Goal: Complete application form

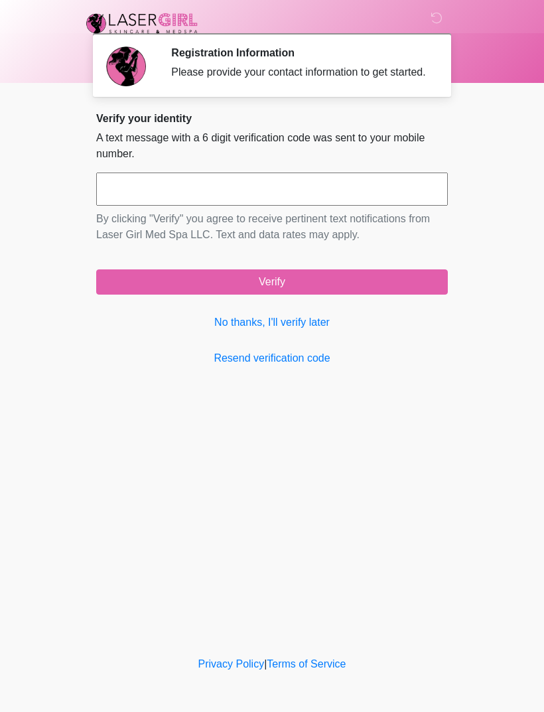
click at [297, 331] on link "No thanks, I'll verify later" at bounding box center [272, 323] width 352 height 16
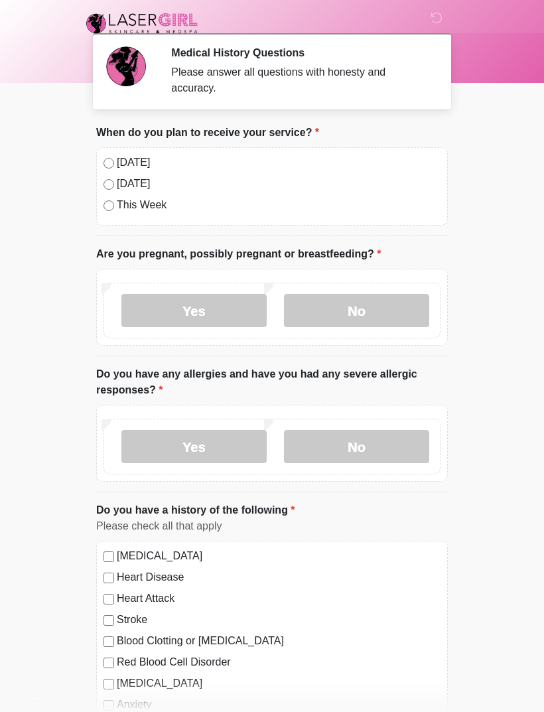
click at [379, 308] on label "No" at bounding box center [356, 310] width 145 height 33
click at [362, 447] on label "No" at bounding box center [356, 446] width 145 height 33
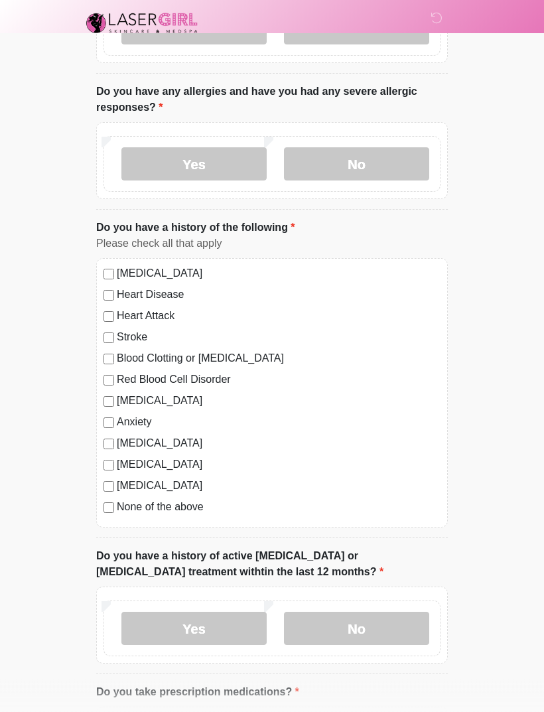
scroll to position [357, 0]
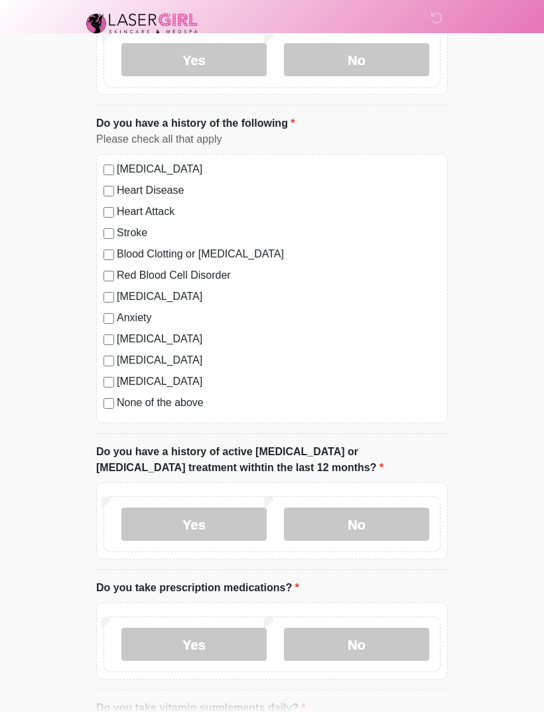
click at [376, 508] on label "No" at bounding box center [356, 524] width 145 height 33
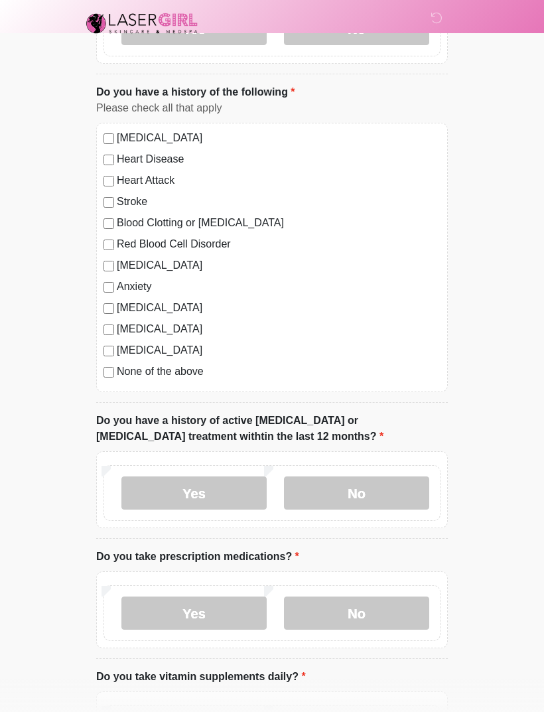
scroll to position [463, 0]
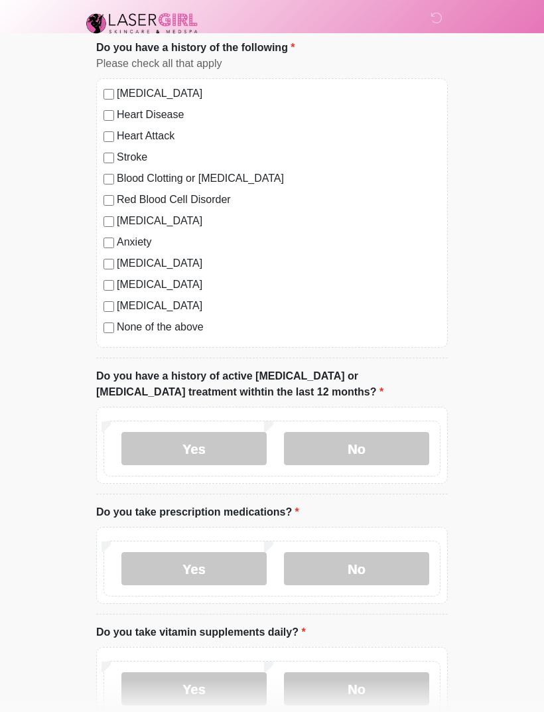
click at [375, 566] on label "No" at bounding box center [356, 568] width 145 height 33
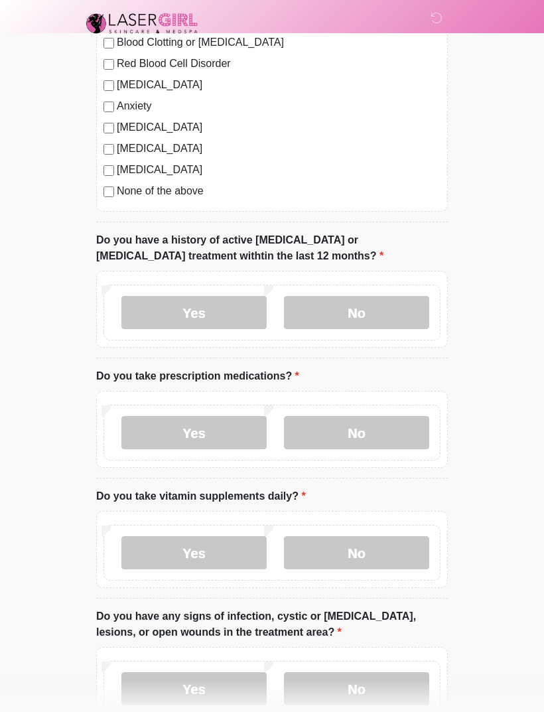
scroll to position [602, 0]
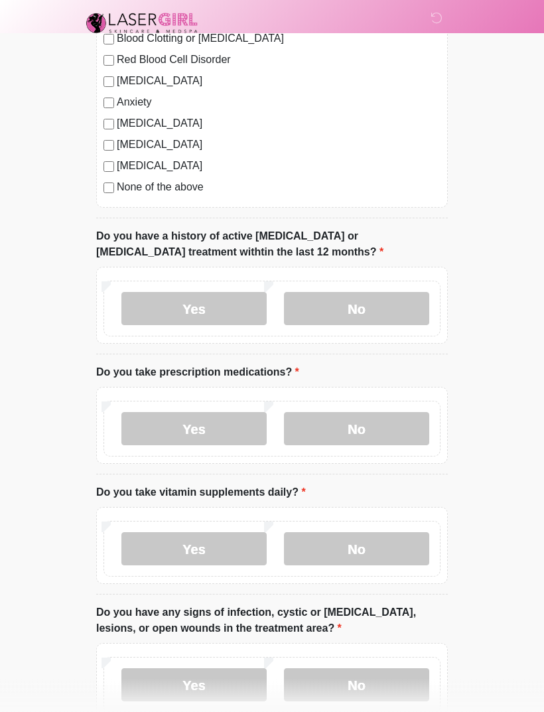
click at [375, 544] on label "No" at bounding box center [356, 549] width 145 height 33
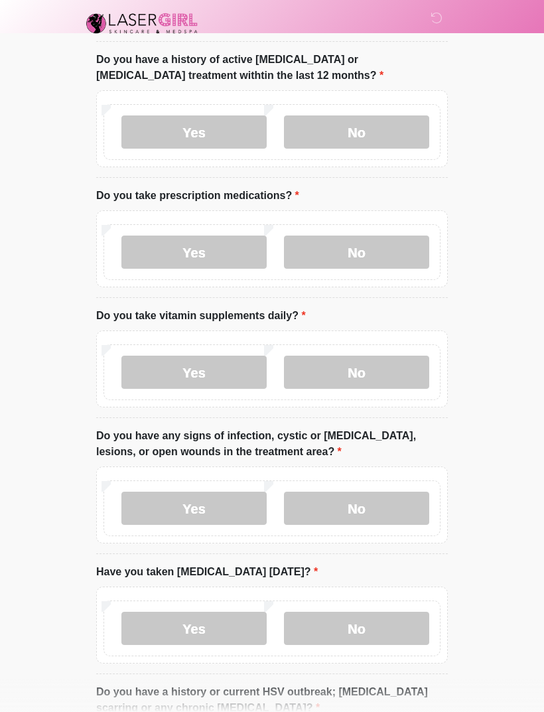
scroll to position [781, 0]
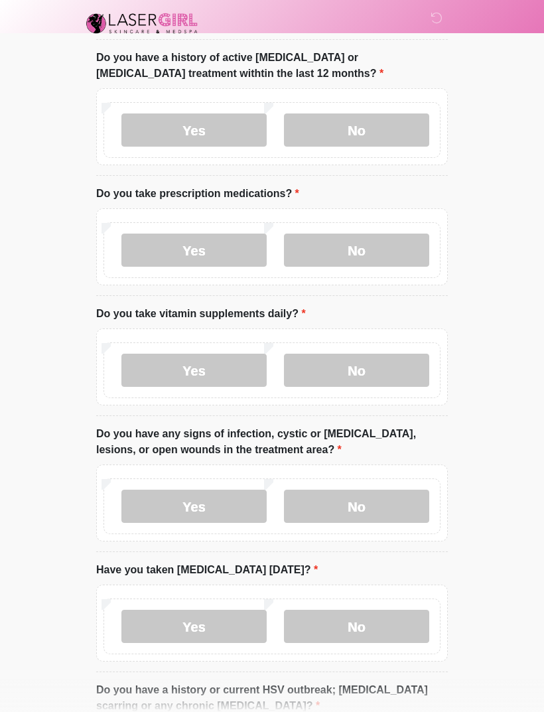
click at [380, 510] on label "No" at bounding box center [356, 506] width 145 height 33
click at [388, 631] on label "No" at bounding box center [356, 626] width 145 height 33
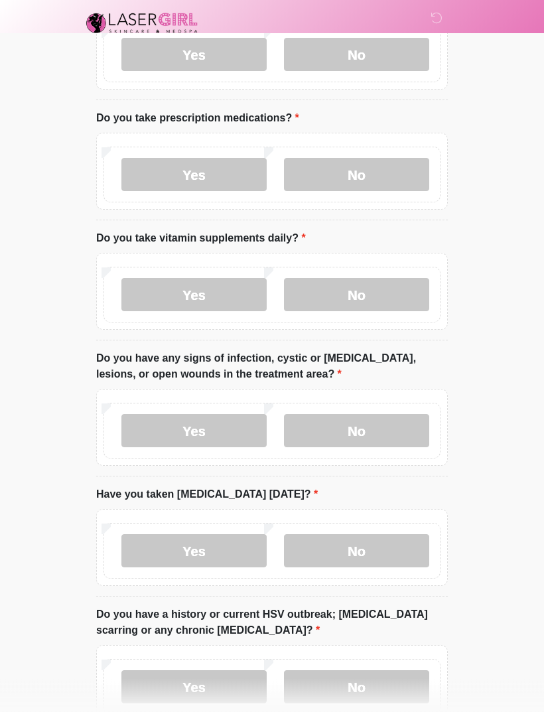
scroll to position [1016, 0]
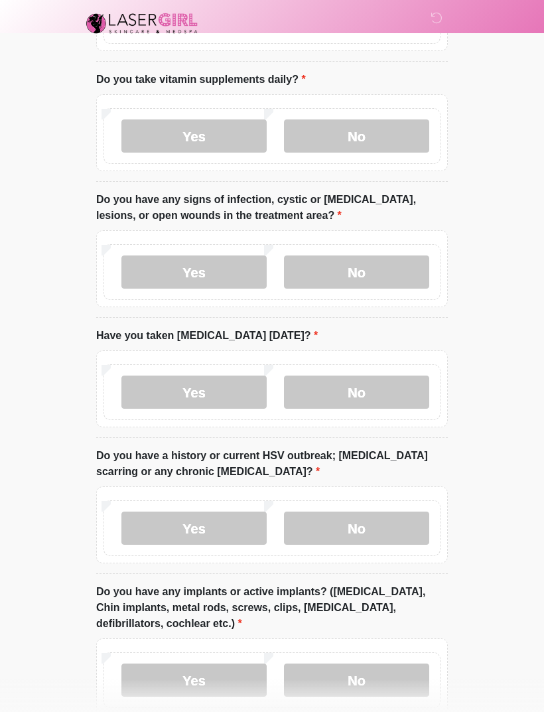
click at [372, 524] on label "No" at bounding box center [356, 528] width 145 height 33
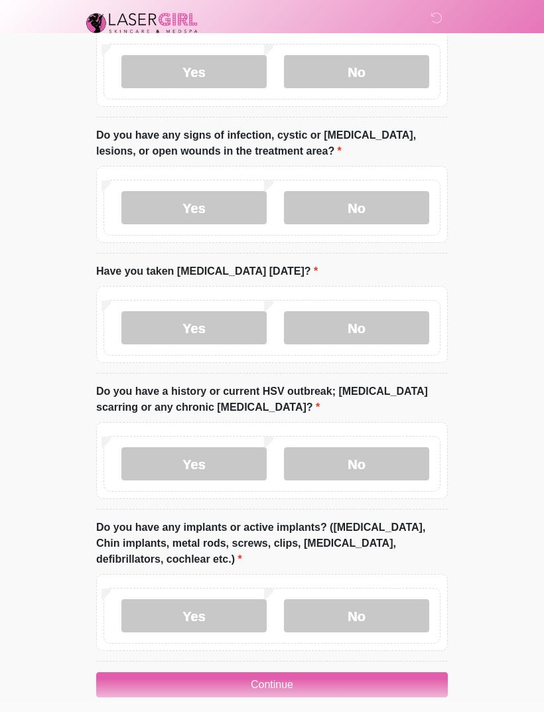
scroll to position [1091, 0]
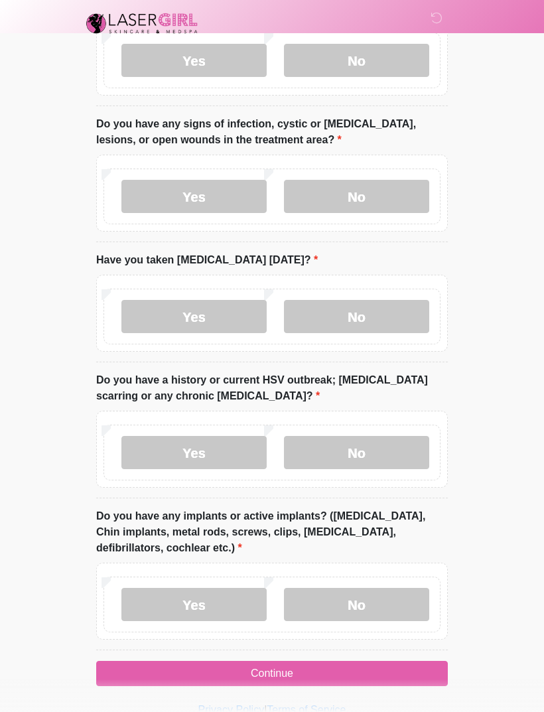
click at [201, 604] on label "Yes" at bounding box center [193, 604] width 145 height 33
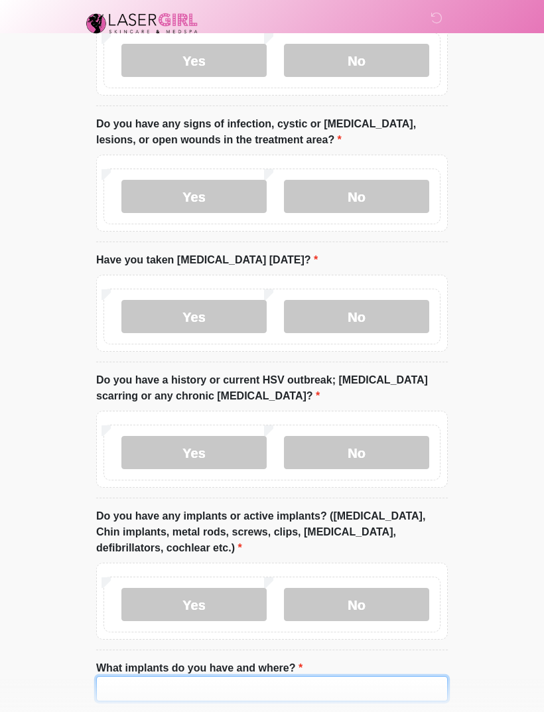
click at [246, 680] on input "What implants do you have and where?" at bounding box center [272, 688] width 352 height 25
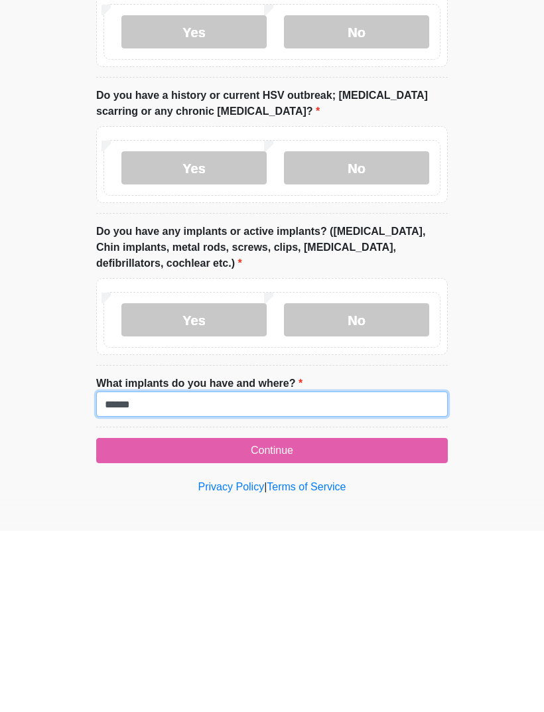
type input "******"
click at [372, 619] on button "Continue" at bounding box center [272, 631] width 352 height 25
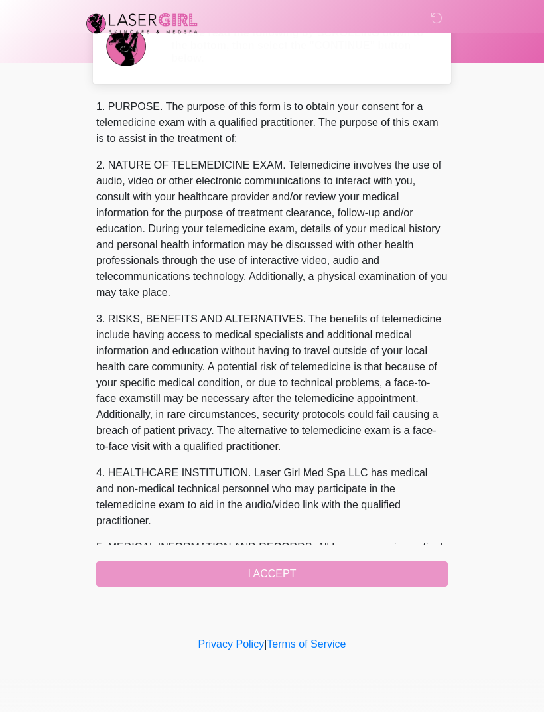
scroll to position [0, 0]
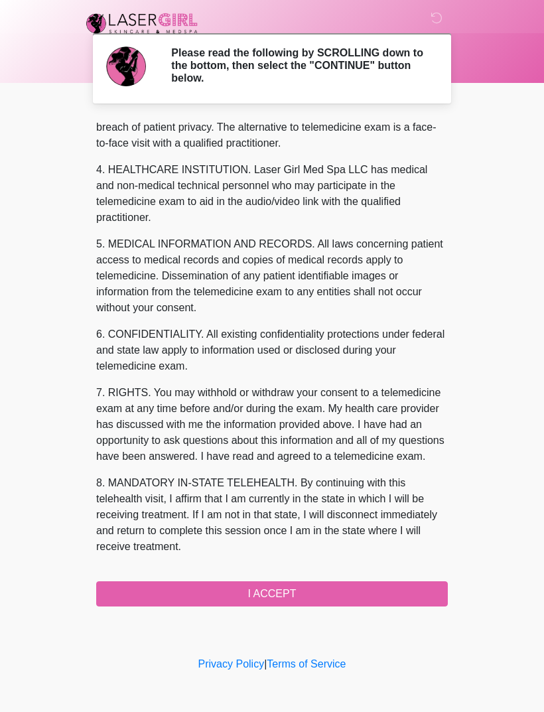
click at [329, 587] on button "I ACCEPT" at bounding box center [272, 594] width 352 height 25
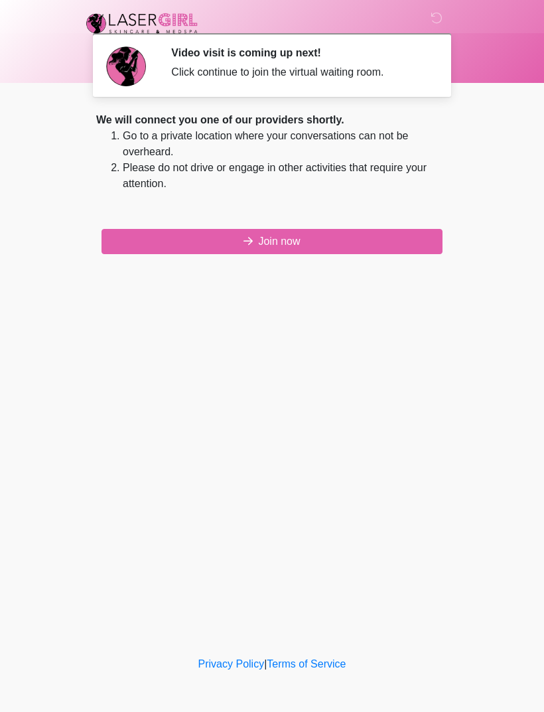
click at [302, 236] on button "Join now" at bounding box center [272, 241] width 341 height 25
